Goal: Task Accomplishment & Management: Manage account settings

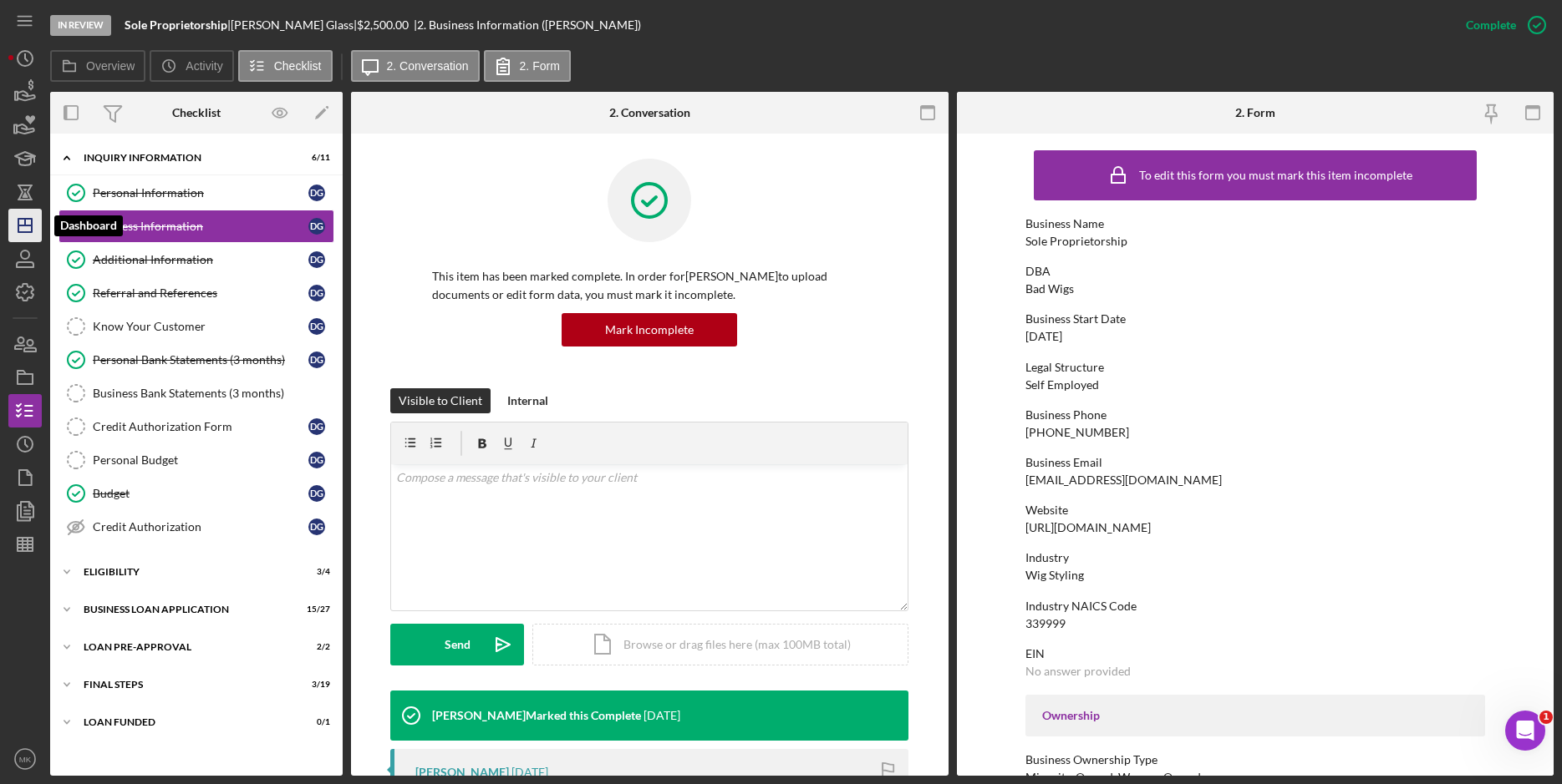
click at [21, 236] on icon "Icon/Dashboard" at bounding box center [25, 226] width 42 height 42
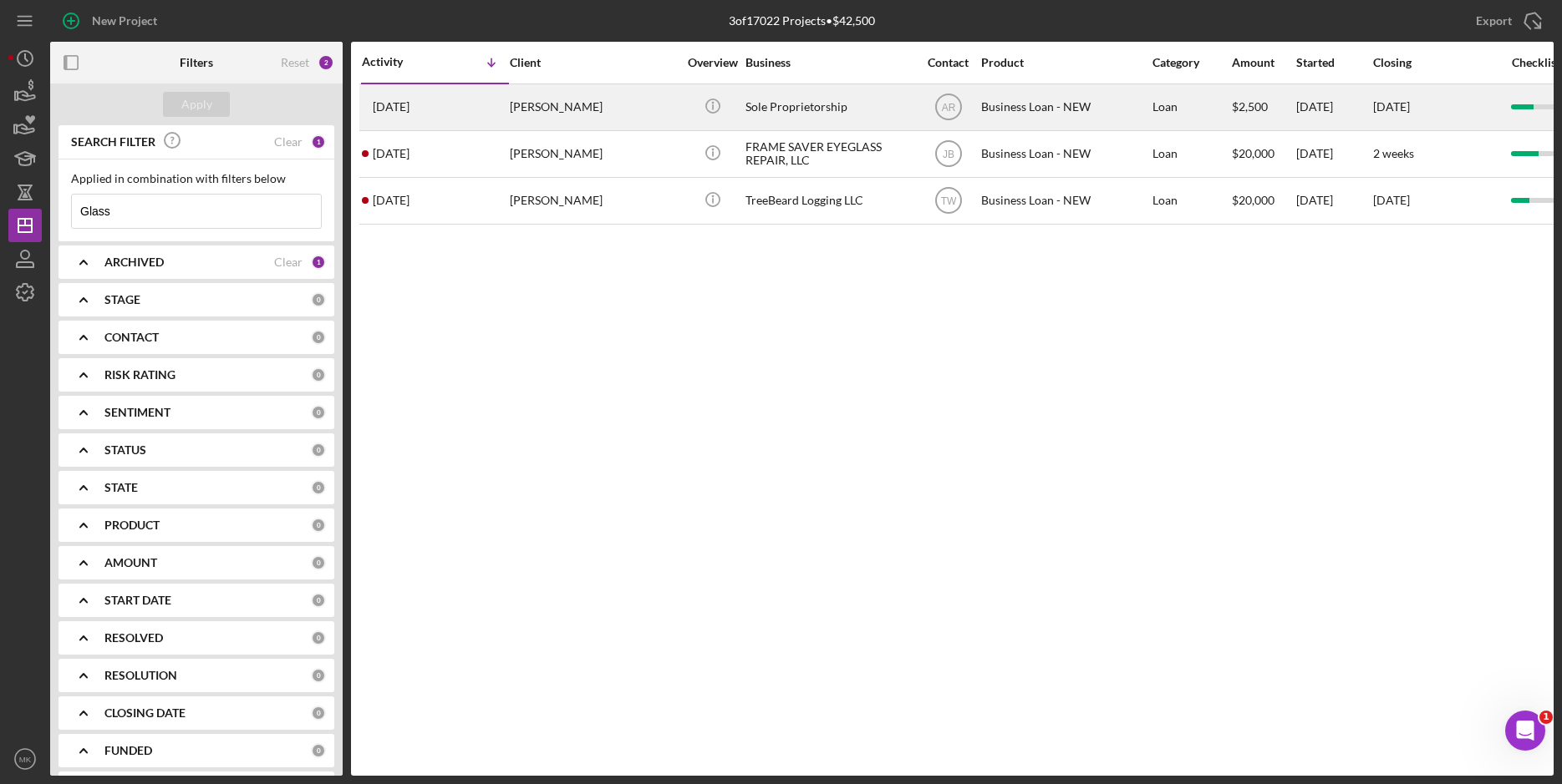
click at [654, 112] on div "[PERSON_NAME]" at bounding box center [593, 107] width 167 height 45
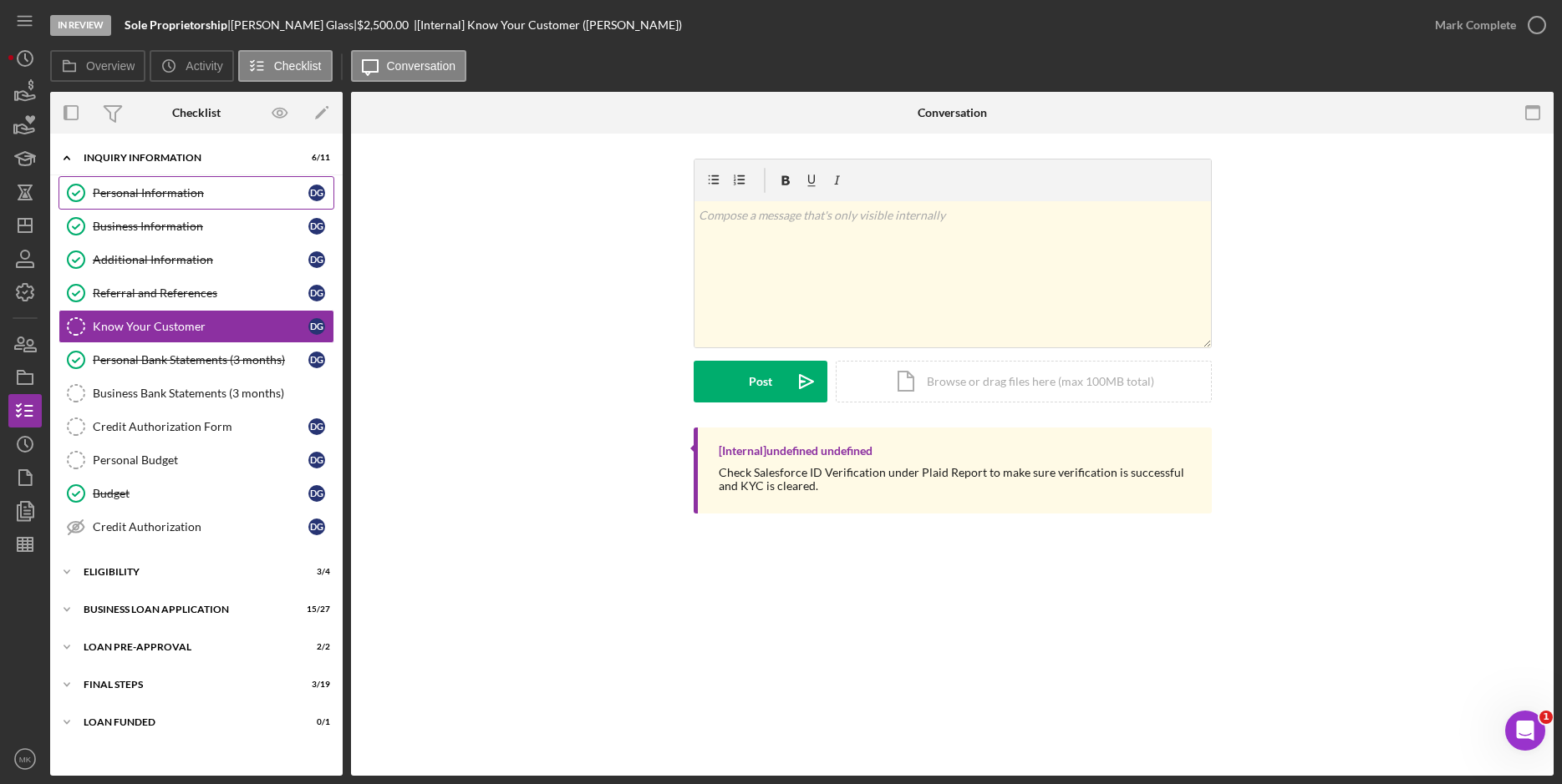
click at [173, 205] on link "Personal Information Personal Information D G" at bounding box center [196, 193] width 276 height 34
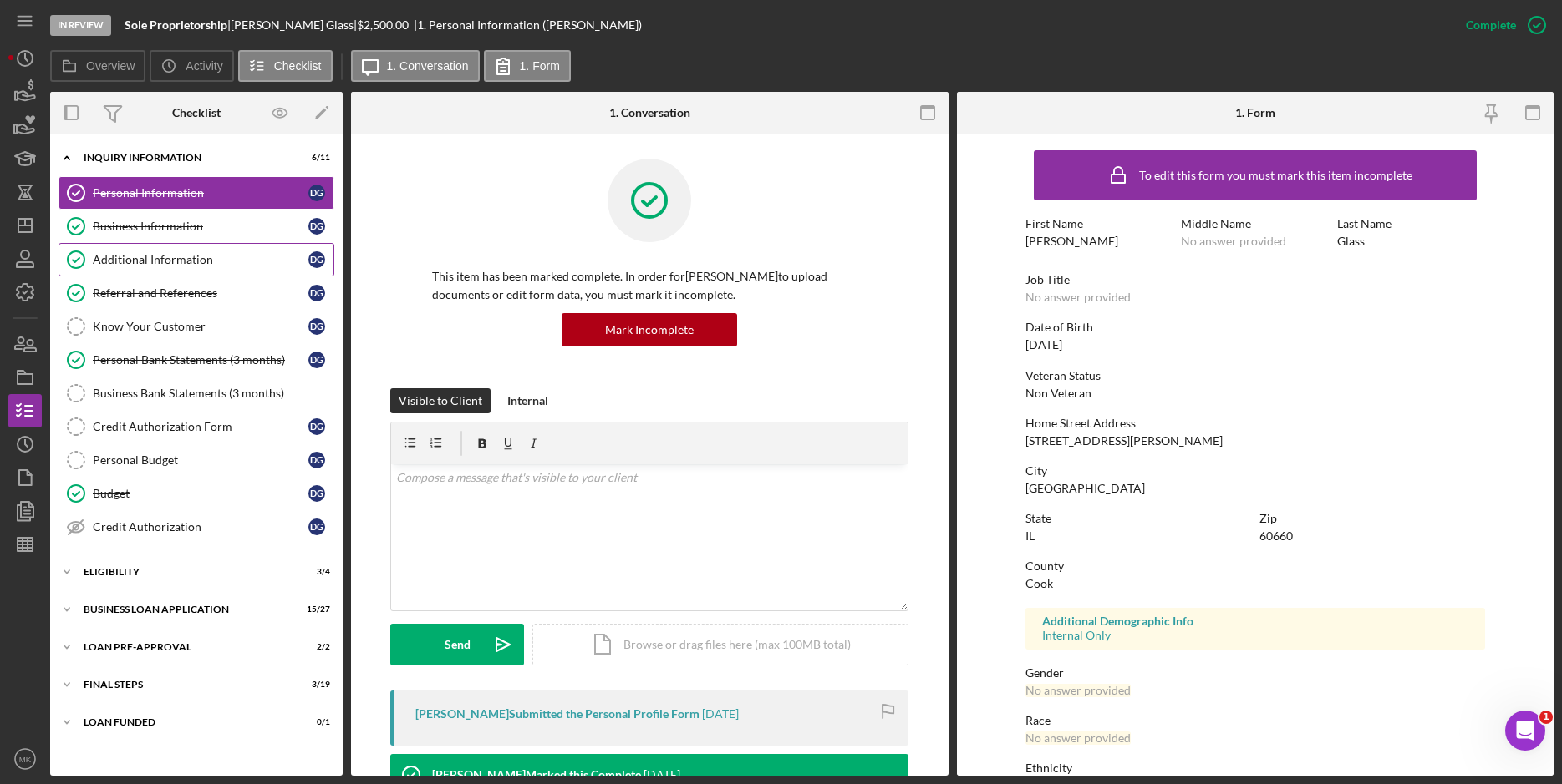
click at [128, 258] on div "Additional Information" at bounding box center [201, 260] width 216 height 13
